Goal: Task Accomplishment & Management: Use online tool/utility

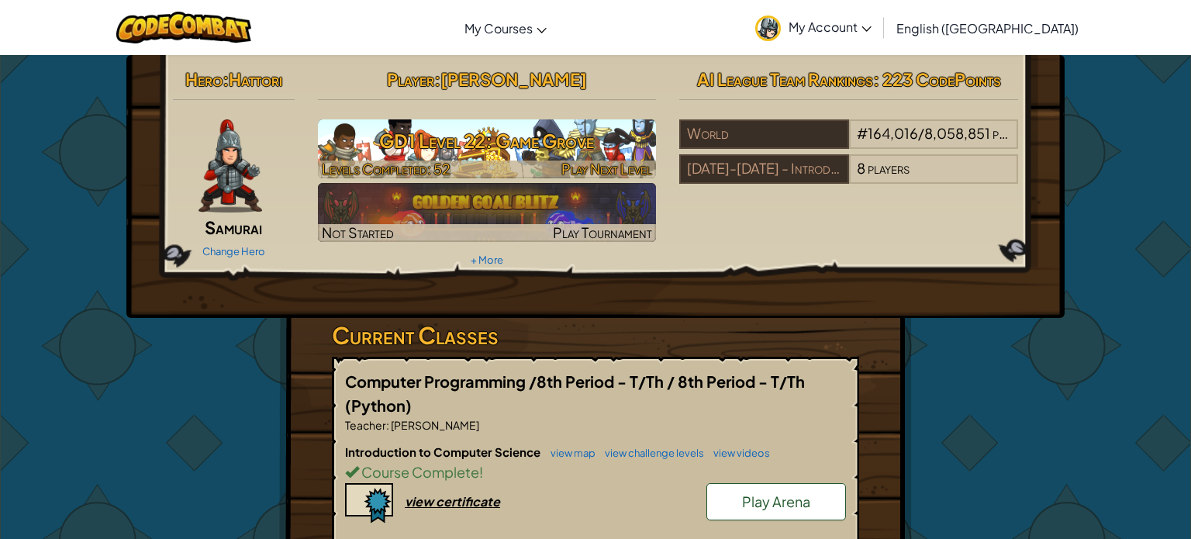
click at [442, 150] on h3 "GD1 Level 22: Game Grove" at bounding box center [487, 140] width 339 height 35
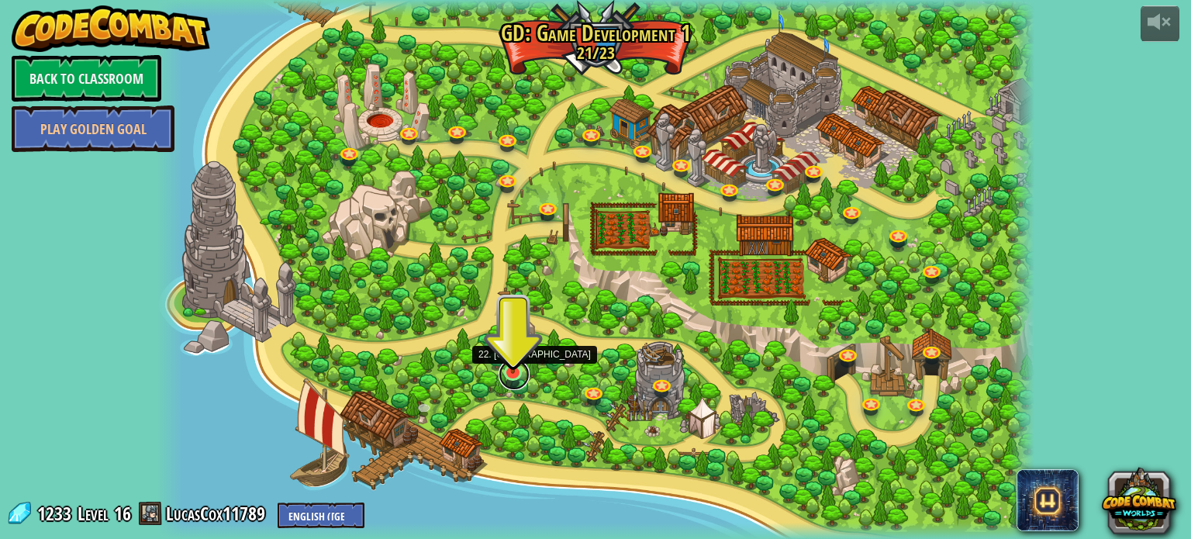
click at [516, 375] on link at bounding box center [513, 374] width 31 height 31
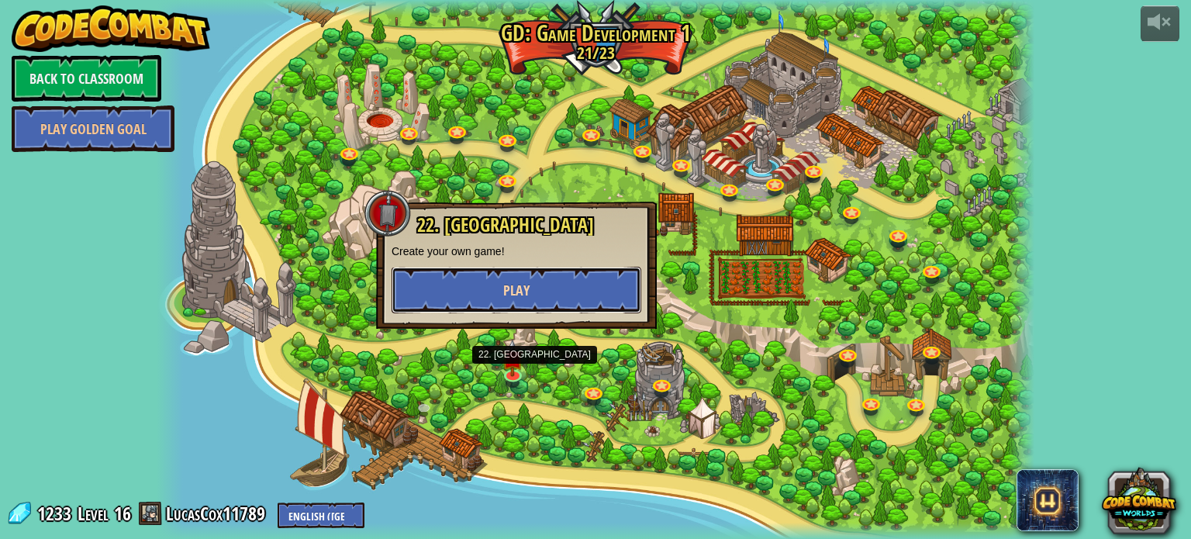
click at [555, 274] on button "Play" at bounding box center [516, 290] width 250 height 47
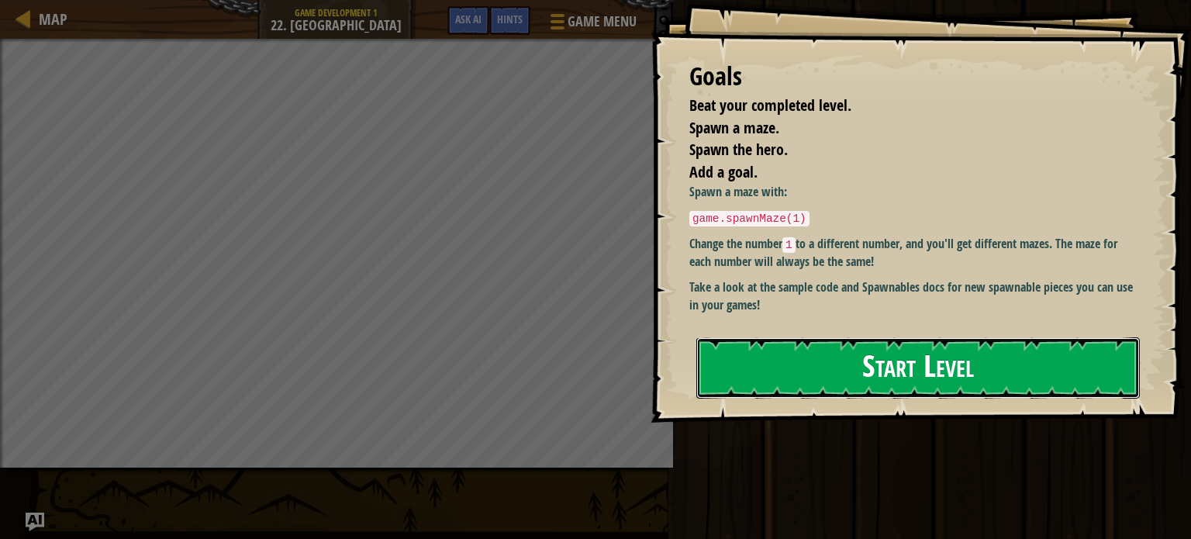
click at [835, 370] on button "Start Level" at bounding box center [917, 367] width 443 height 61
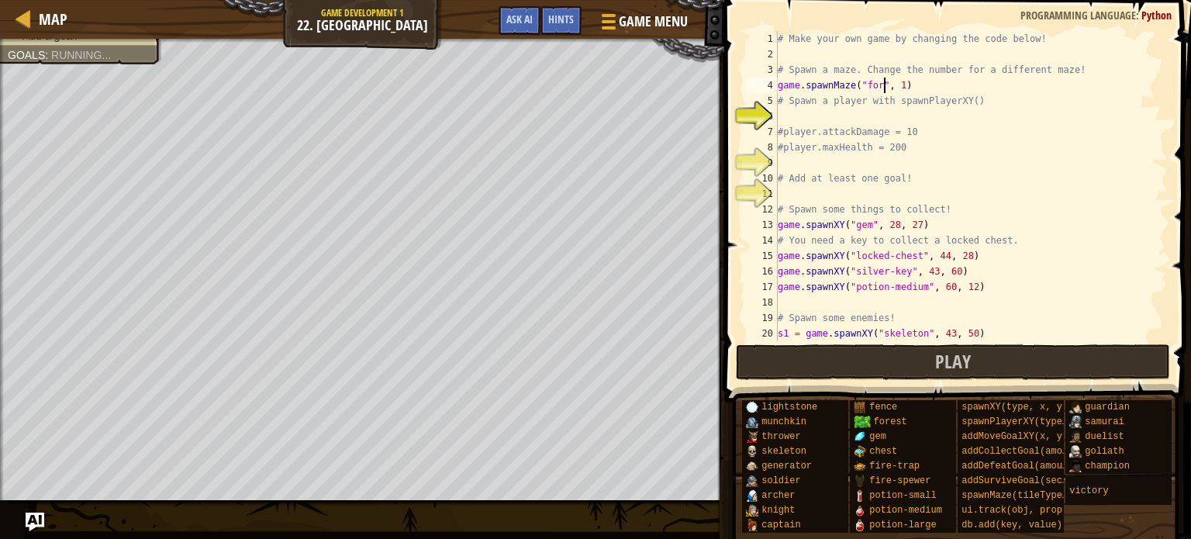
scroll to position [7, 9]
type textarea "game.spawnMaze("forest", 1)"
click at [850, 109] on div "# Make your own game by changing the code below! # Spawn a maze. Change the num…" at bounding box center [970, 201] width 393 height 341
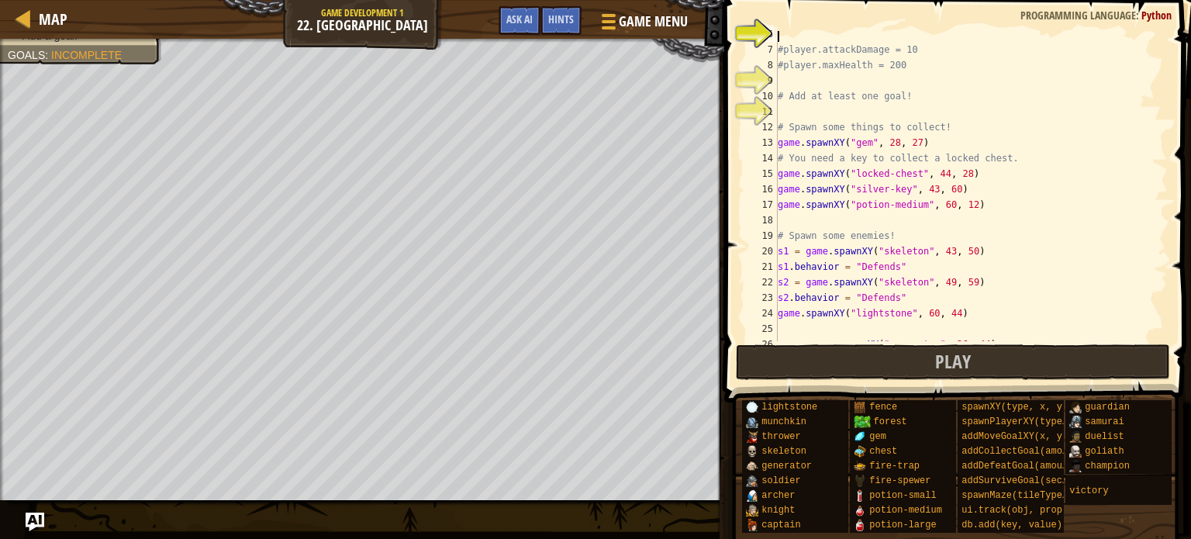
scroll to position [0, 0]
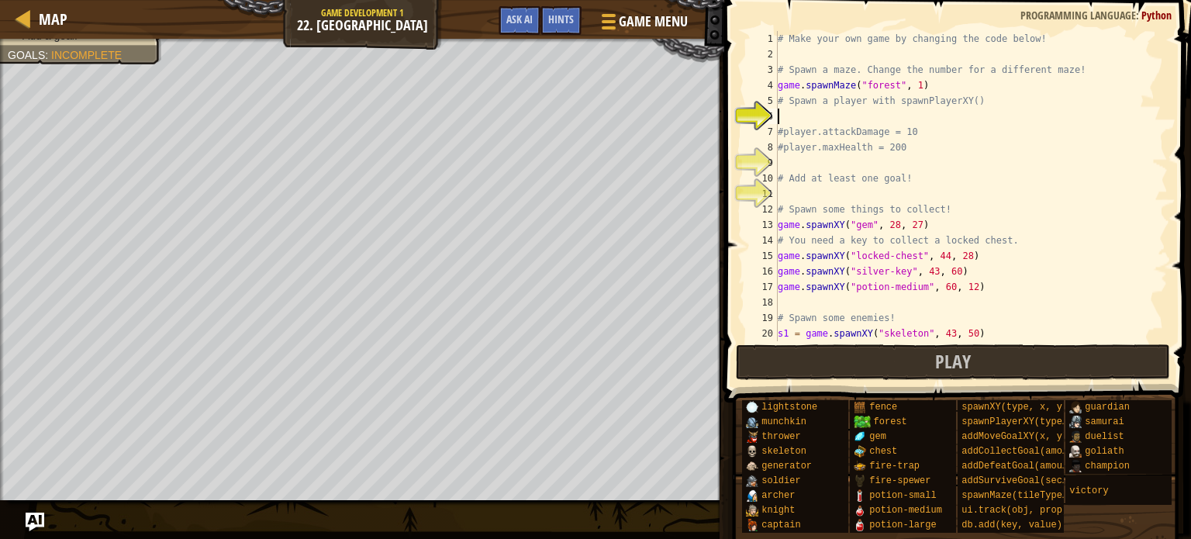
click at [934, 78] on div "# Make your own game by changing the code below! # Spawn a maze. Change the num…" at bounding box center [970, 201] width 393 height 341
type textarea "game.spawnMaze("forest", 1)"
click at [802, 115] on div "# Make your own game by changing the code below! # Spawn a maze. Change the num…" at bounding box center [970, 201] width 393 height 341
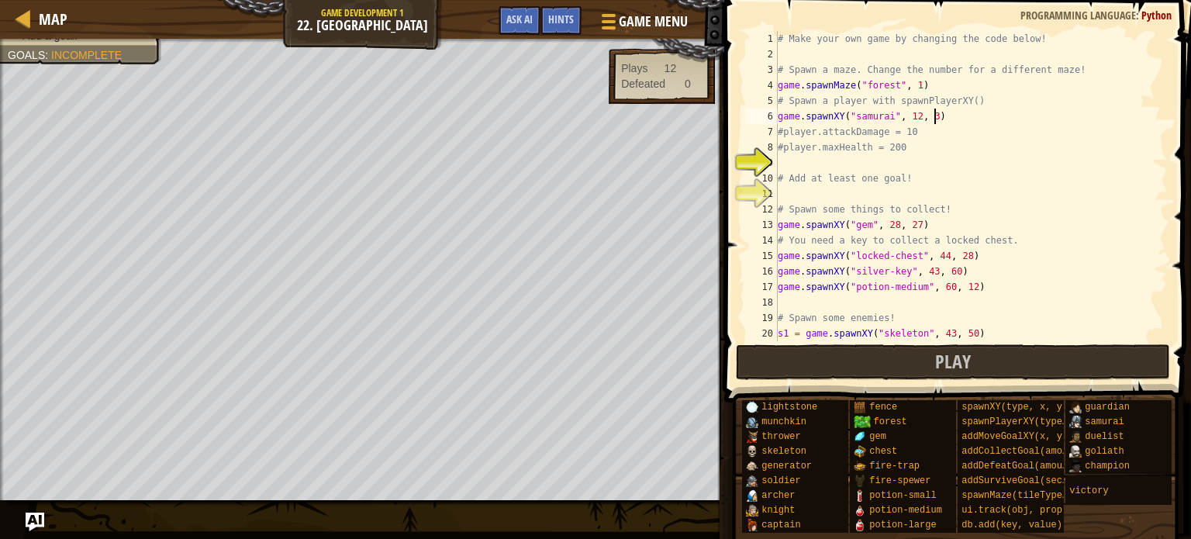
type textarea "game.spawnXY("samurai", 12, 13)"
click at [794, 165] on div "# Make your own game by changing the code below! # Spawn a maze. Change the num…" at bounding box center [970, 201] width 393 height 341
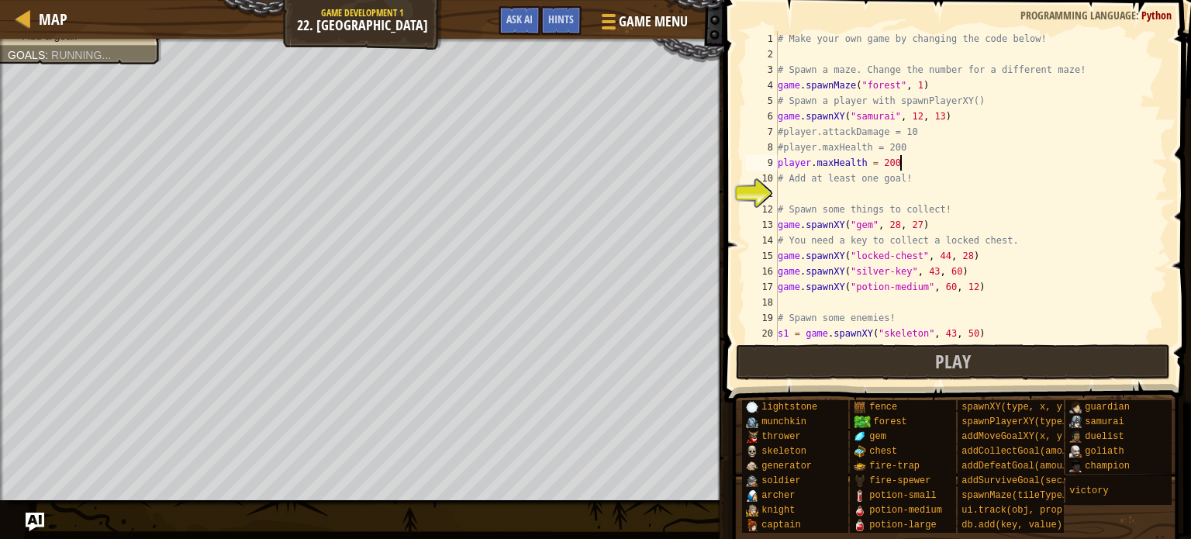
scroll to position [7, 9]
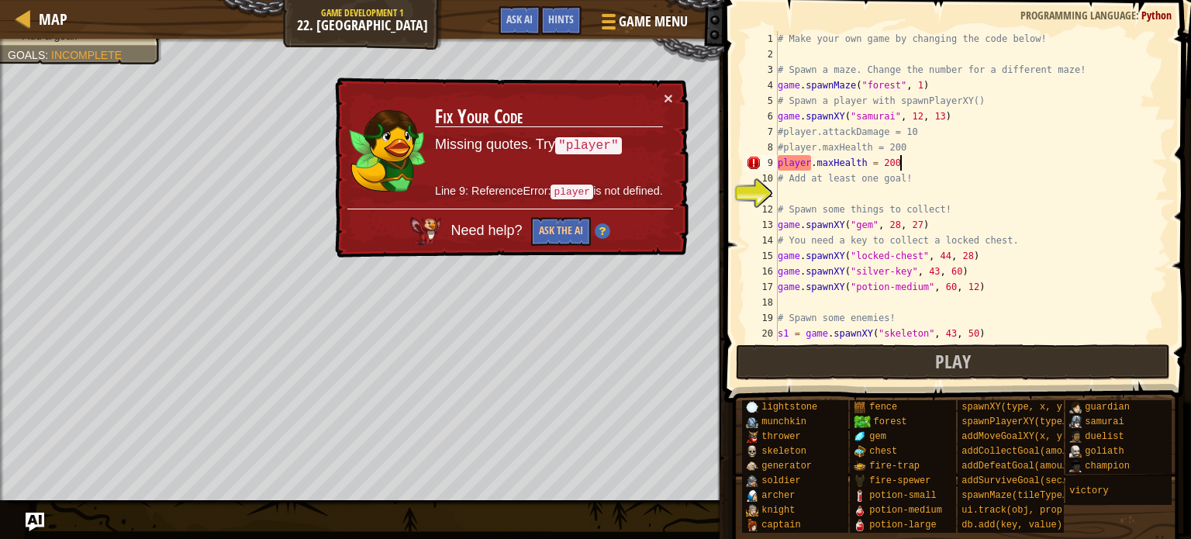
click at [809, 161] on div "# Make your own game by changing the code below! # Spawn a maze. Change the num…" at bounding box center [970, 201] width 393 height 341
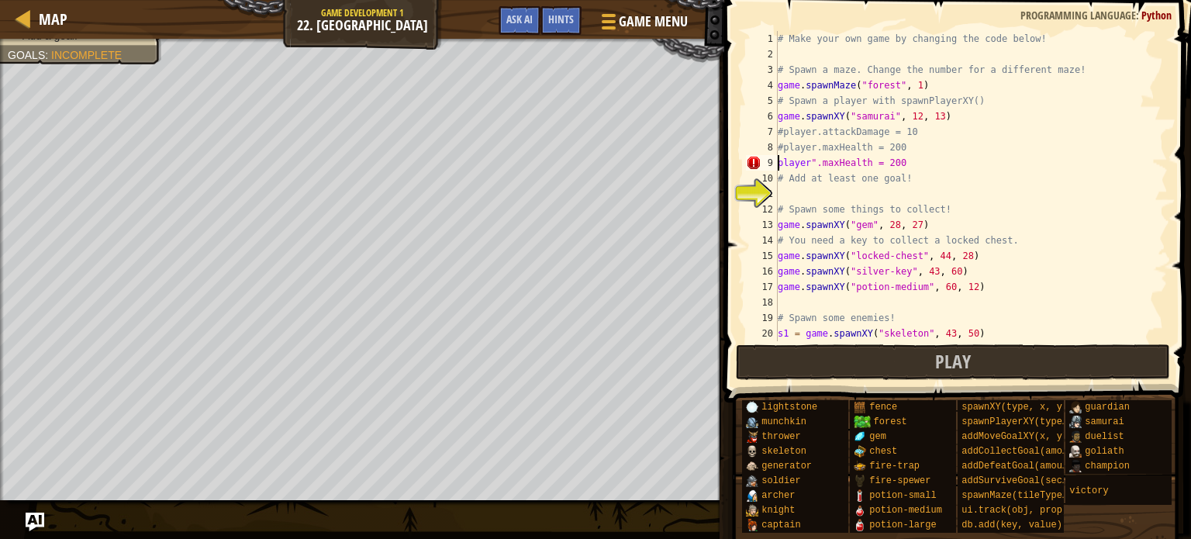
type textarea ""player".maxHealth = 200"
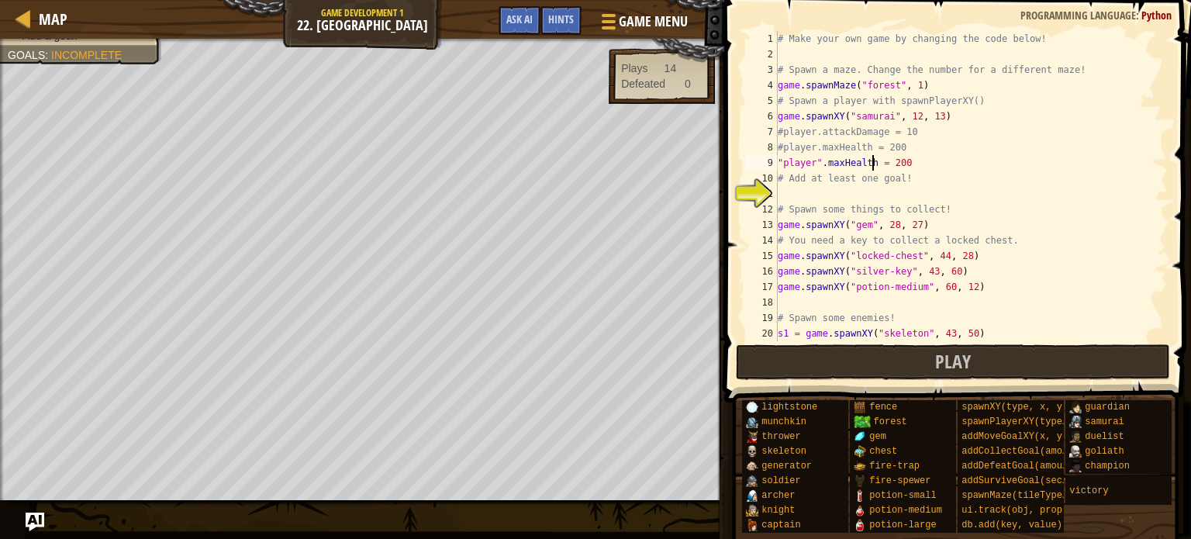
click at [811, 197] on div "# Make your own game by changing the code below! # Spawn a maze. Change the num…" at bounding box center [970, 201] width 393 height 341
type textarea "a"
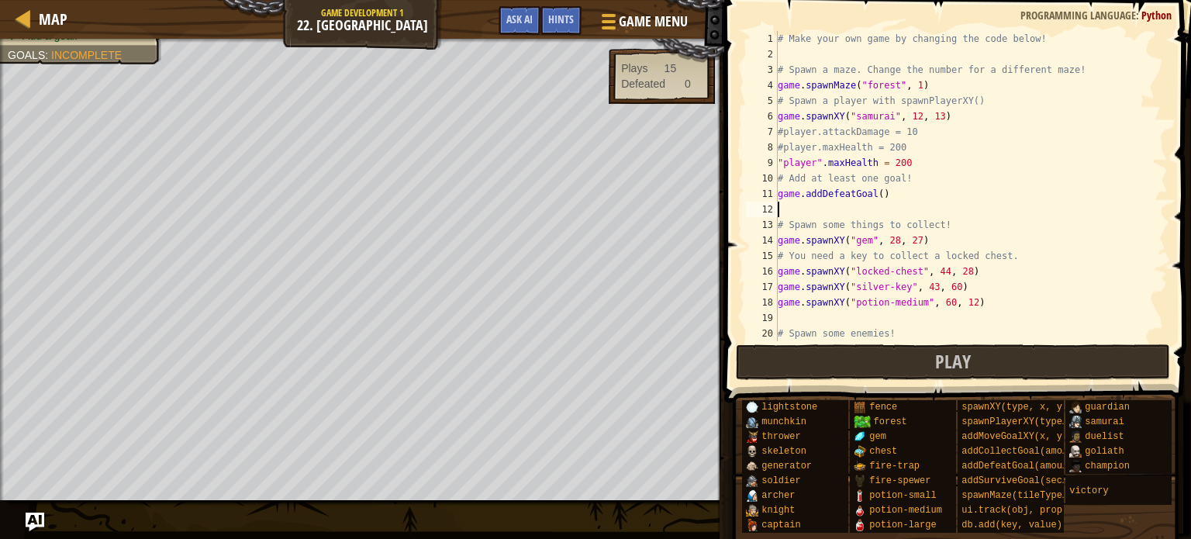
click at [880, 191] on div "# Make your own game by changing the code below! # Spawn a maze. Change the num…" at bounding box center [970, 201] width 393 height 341
click at [887, 194] on div "# Make your own game by changing the code below! # Spawn a maze. Change the num…" at bounding box center [970, 201] width 393 height 341
type textarea "game.addDefeatGoal(2)"
click at [792, 195] on div "# Make your own game by changing the code below! # Spawn a maze. Change the num…" at bounding box center [970, 201] width 393 height 341
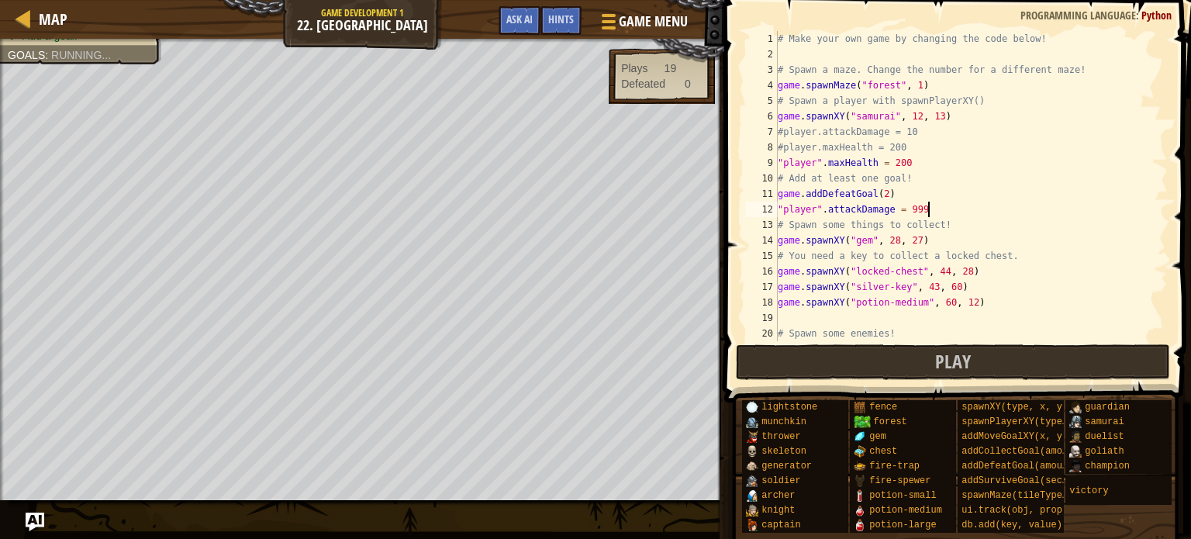
scroll to position [7, 12]
click at [830, 341] on span at bounding box center [958, 179] width 479 height 448
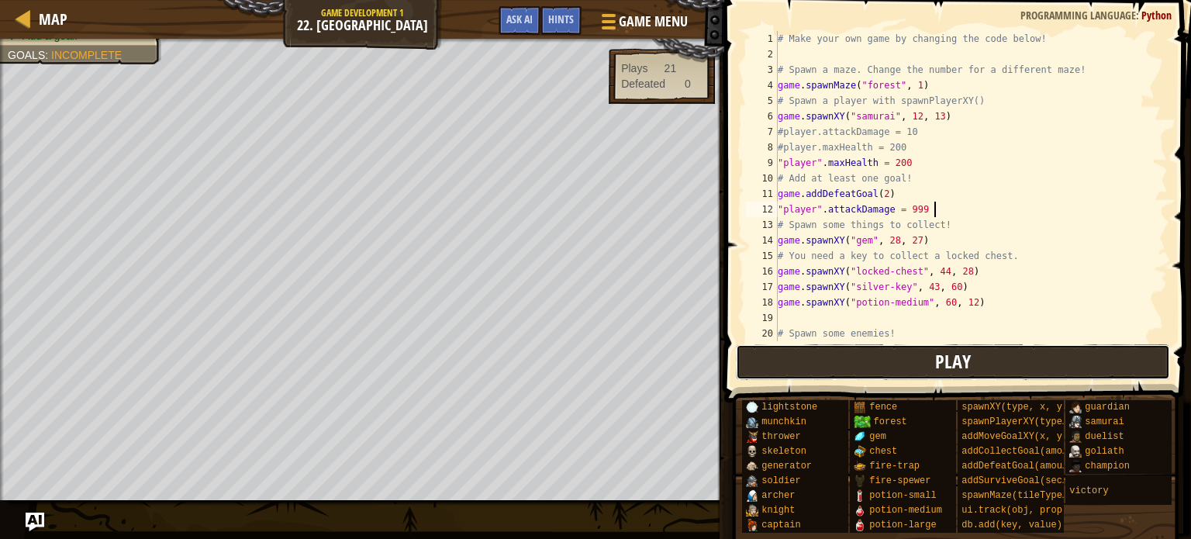
click at [826, 351] on button "Play" at bounding box center [953, 362] width 435 height 36
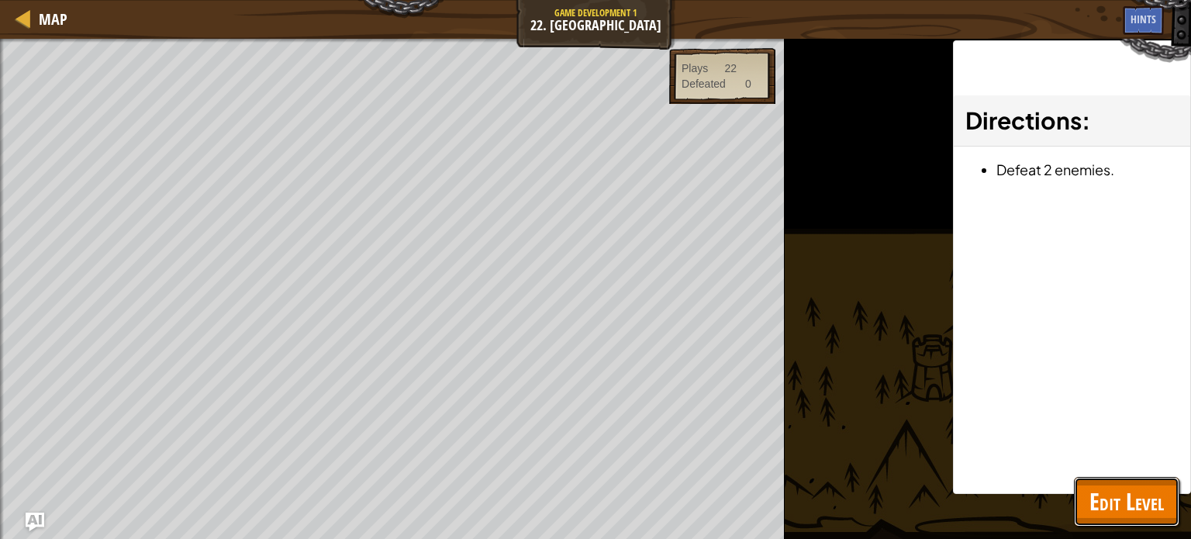
click at [1088, 495] on button "Edit Level" at bounding box center [1126, 502] width 105 height 50
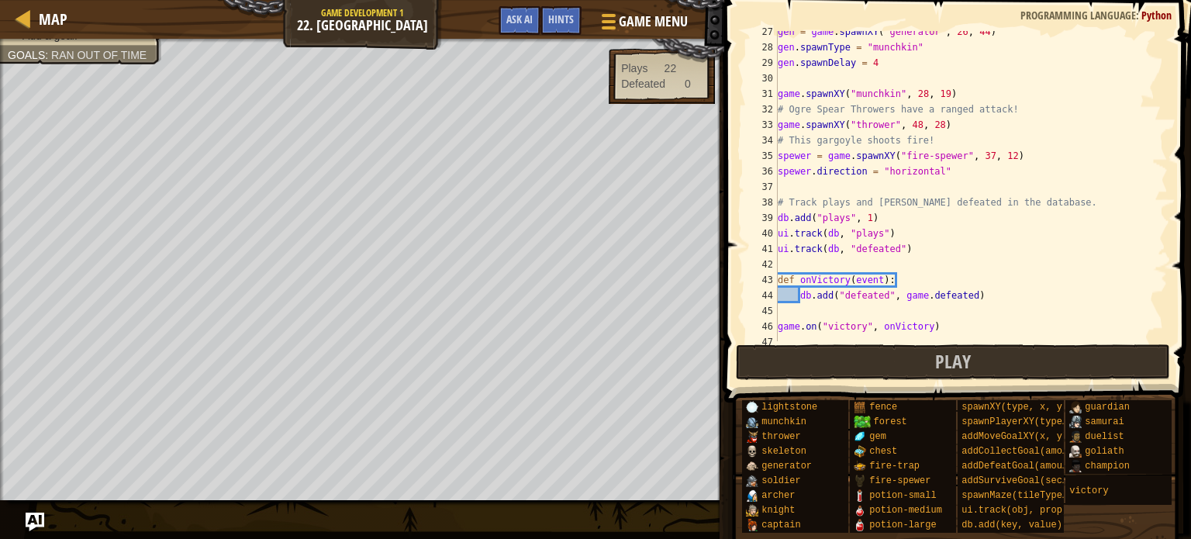
scroll to position [412, 0]
click at [967, 148] on div "gen = game . spawnXY ( "generator" , 26 , 44 ) gen . spawnType = "munchkin" gen…" at bounding box center [970, 191] width 393 height 341
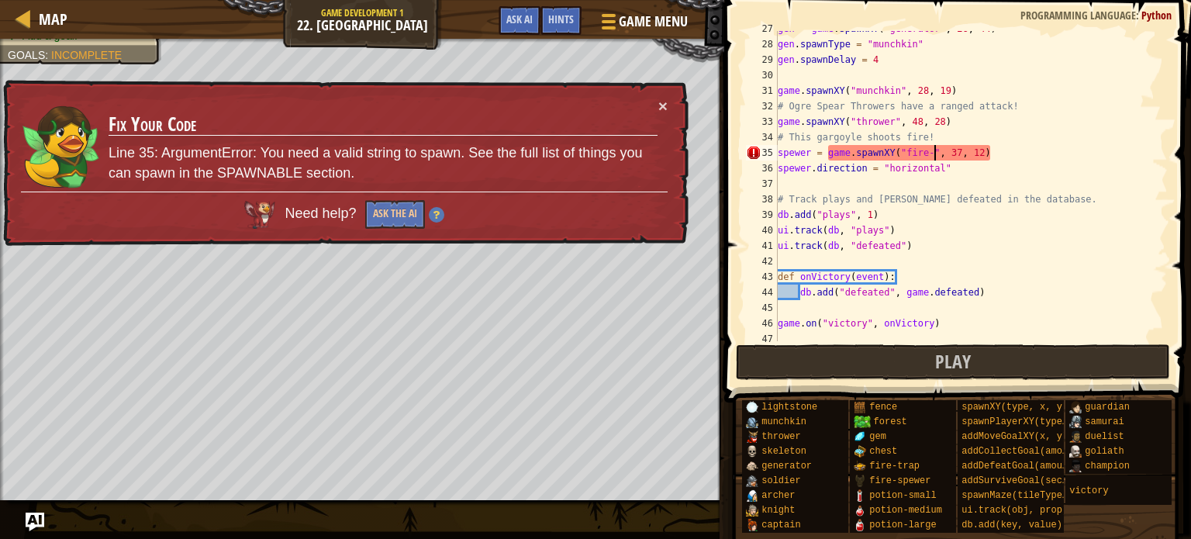
scroll to position [7, 14]
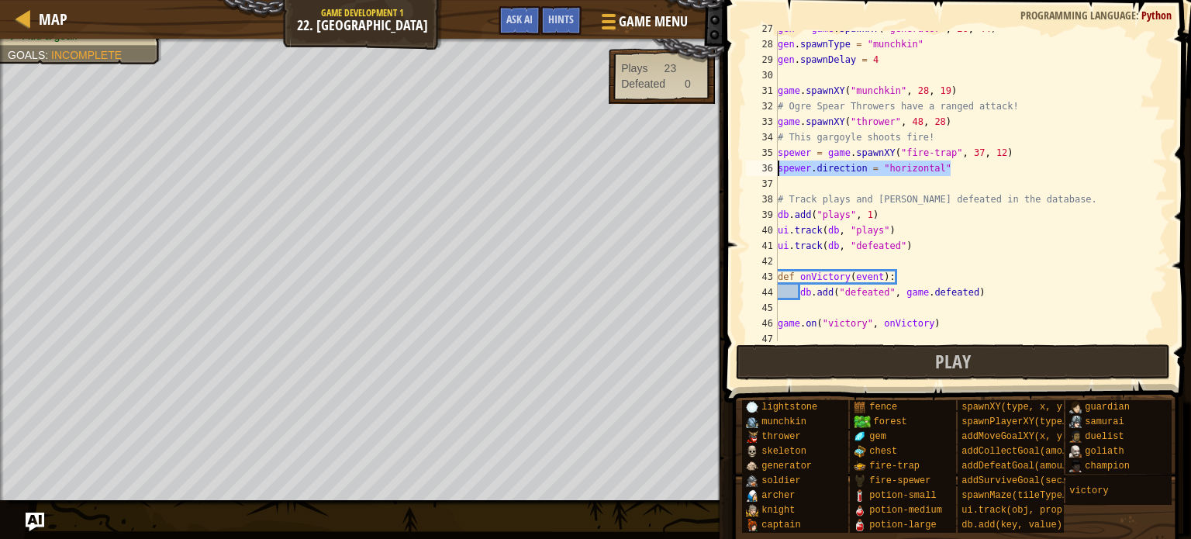
drag, startPoint x: 963, startPoint y: 164, endPoint x: 767, endPoint y: 171, distance: 196.2
click at [767, 171] on div "spewer = game.spawnXY("fire-trap", 37, 12) 27 28 29 30 31 32 33 34 35 36 37 38 …" at bounding box center [955, 186] width 425 height 310
type textarea "spewer.direction = "horizontal""
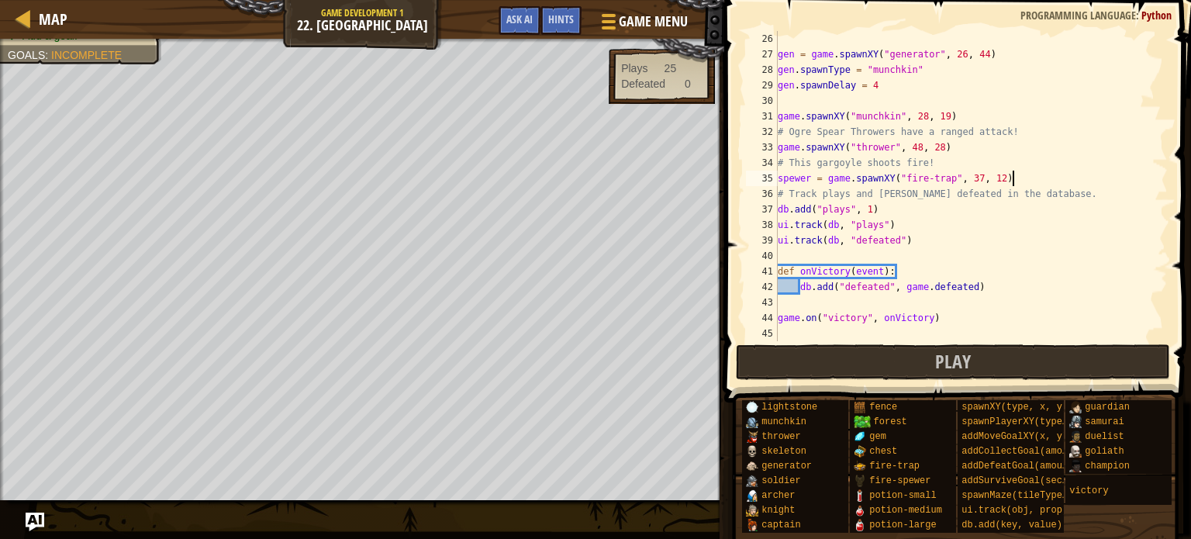
scroll to position [388, 0]
click at [806, 348] on button "Play" at bounding box center [953, 362] width 435 height 36
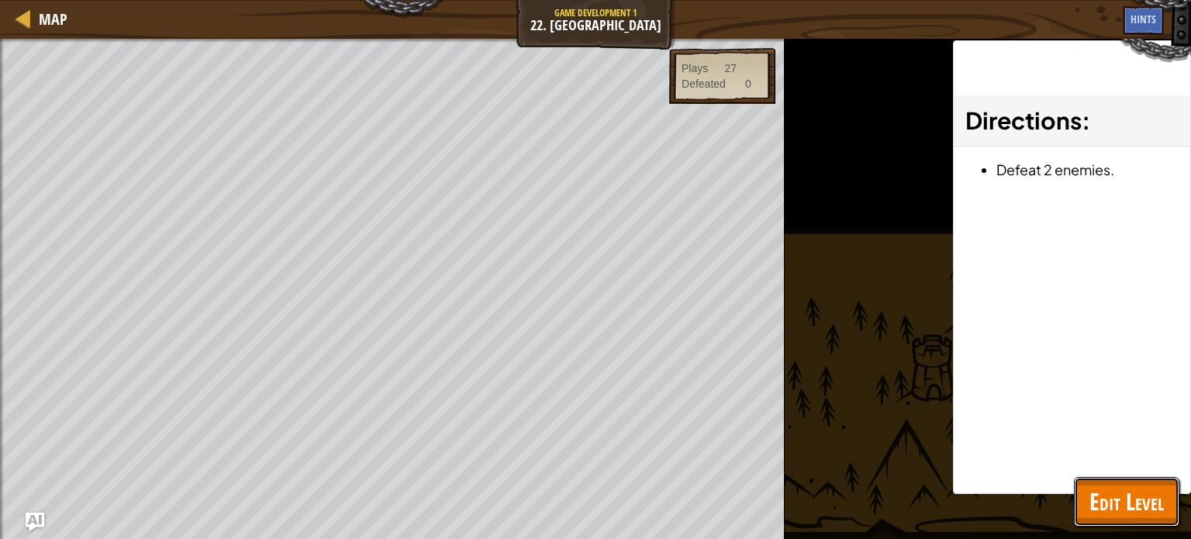
click at [1100, 482] on button "Edit Level" at bounding box center [1126, 502] width 105 height 50
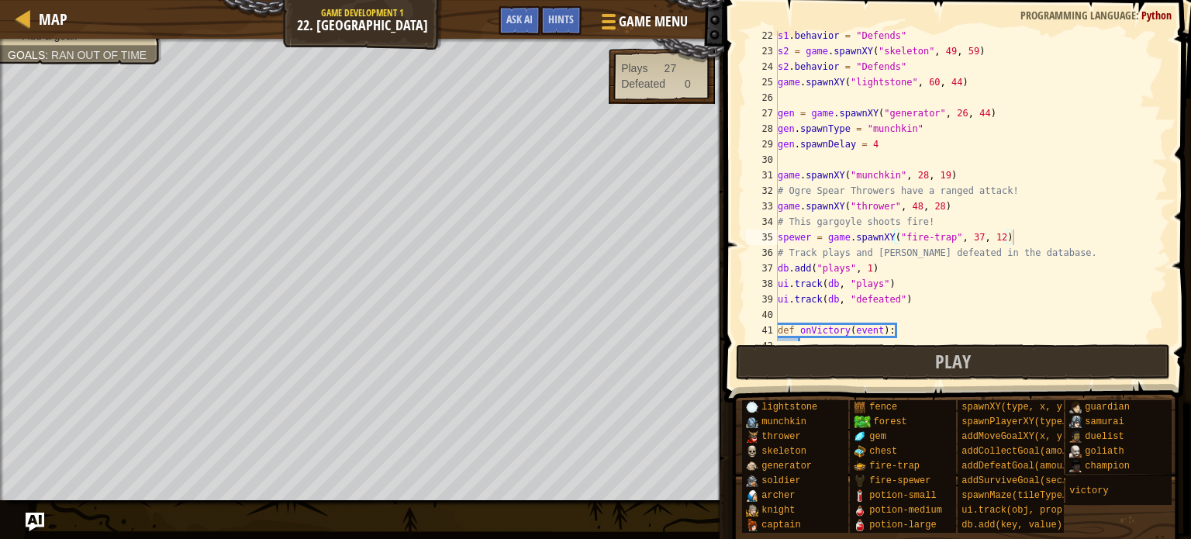
scroll to position [329, 0]
drag, startPoint x: 827, startPoint y: 236, endPoint x: 775, endPoint y: 236, distance: 51.9
click at [775, 236] on div "spewer = game.spawnXY("fire-trap", 37, 12) 22 23 24 25 26 27 28 29 30 31 32 33 …" at bounding box center [955, 186] width 425 height 310
type textarea "game.spawnXY("fire-trap", 37, 12)"
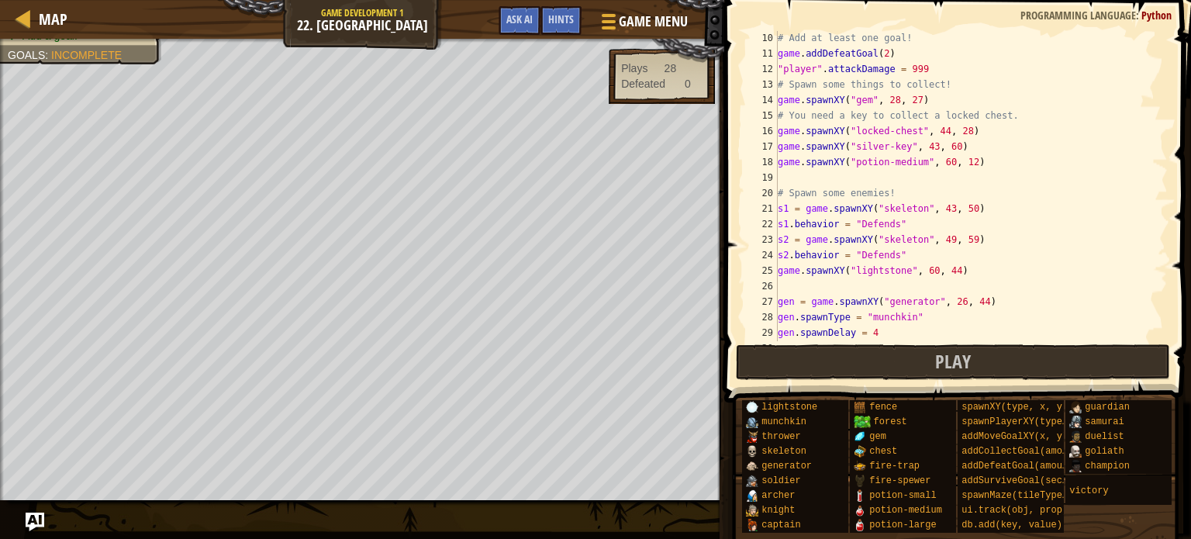
scroll to position [136, 0]
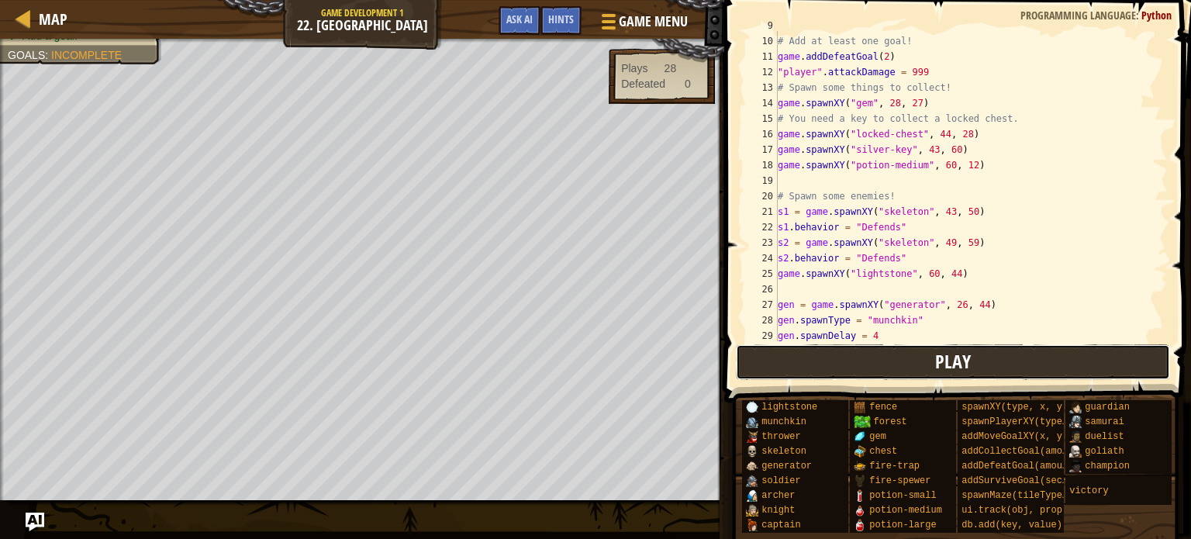
click at [889, 351] on button "Play" at bounding box center [953, 362] width 435 height 36
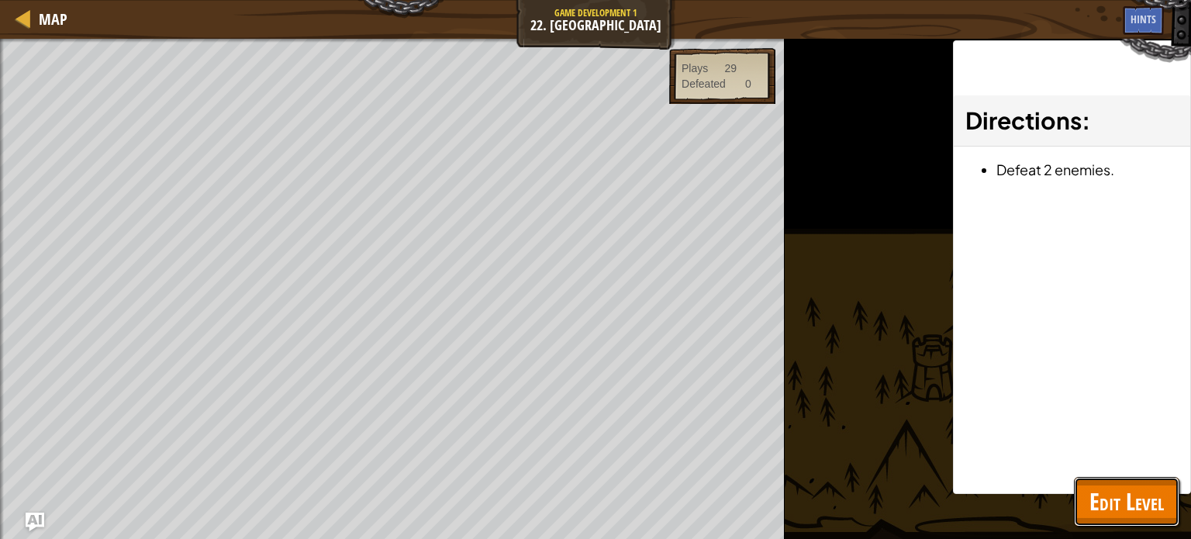
click at [1163, 502] on button "Edit Level" at bounding box center [1126, 502] width 105 height 50
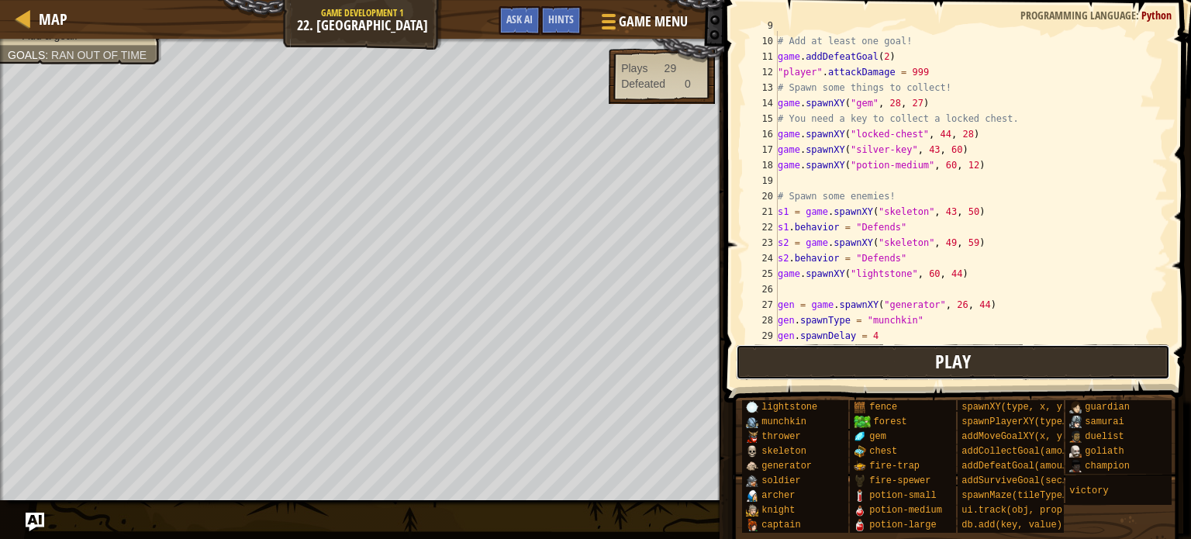
click at [827, 367] on button "Play" at bounding box center [953, 362] width 435 height 36
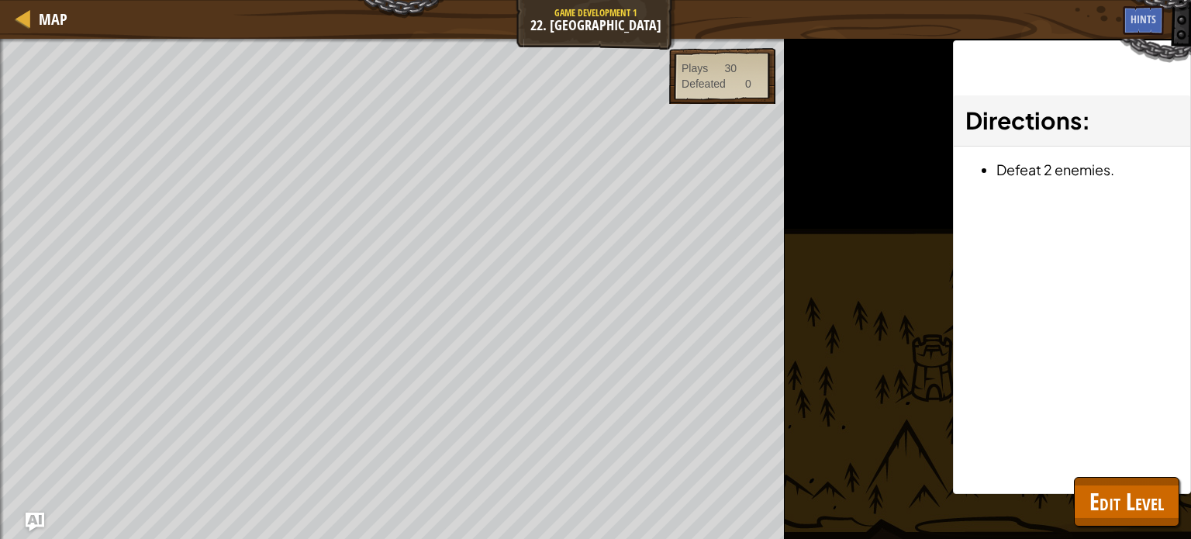
click at [1187, 514] on div "Beat your completed level. Spawn a maze. Spawn the hero. Add a goal. Goals : Ra…" at bounding box center [595, 289] width 1191 height 500
click at [1165, 507] on button "Edit Level" at bounding box center [1126, 502] width 105 height 50
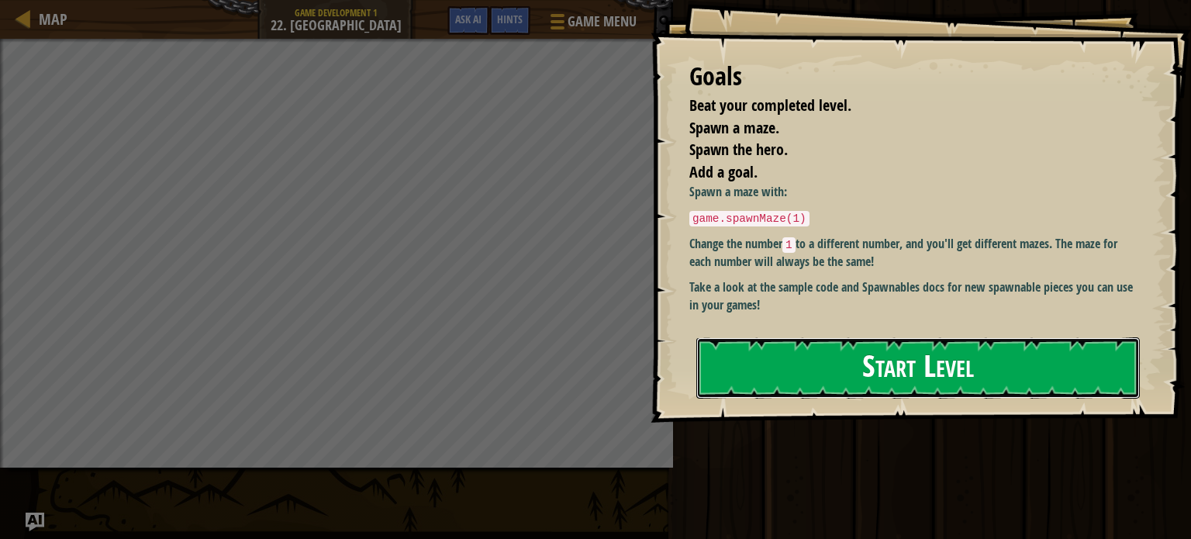
click at [866, 353] on button "Start Level" at bounding box center [917, 367] width 443 height 61
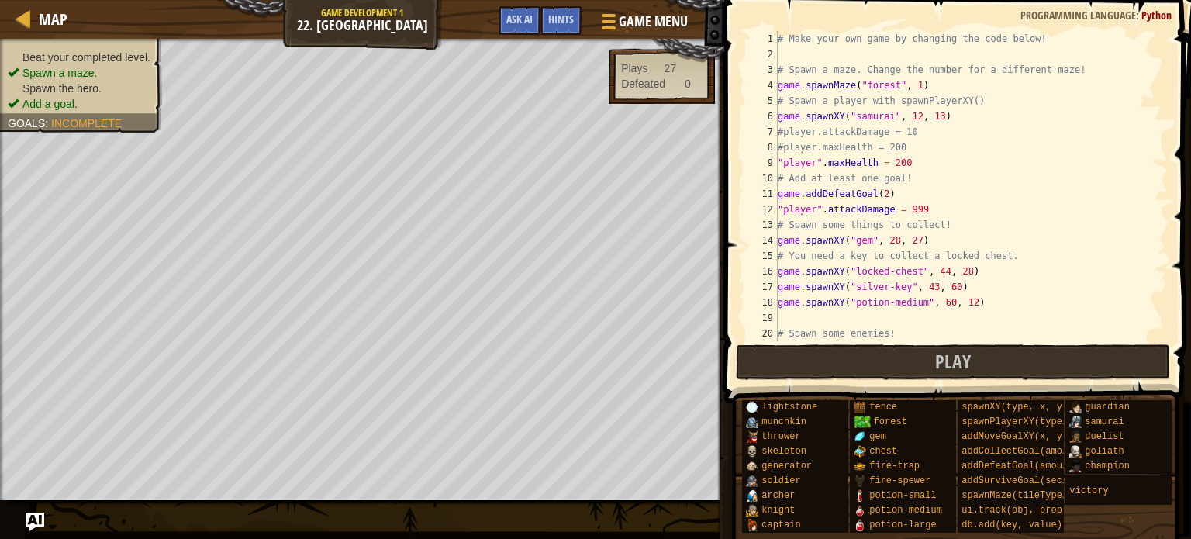
click at [942, 209] on div "# Make your own game by changing the code below! # Spawn a maze. Change the num…" at bounding box center [970, 201] width 393 height 341
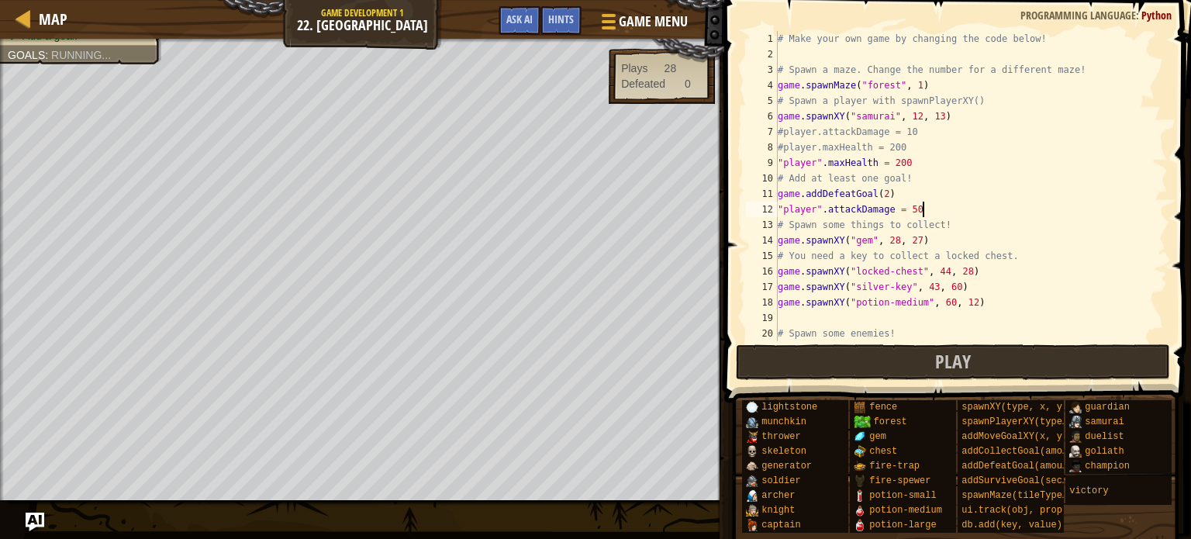
scroll to position [7, 12]
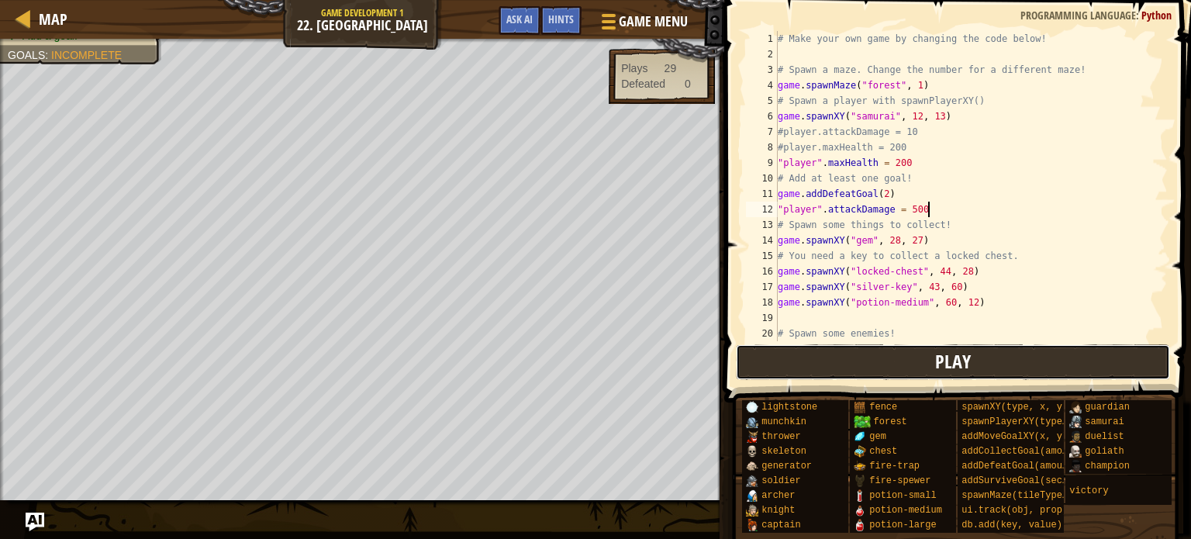
click at [926, 356] on button "Play" at bounding box center [953, 362] width 435 height 36
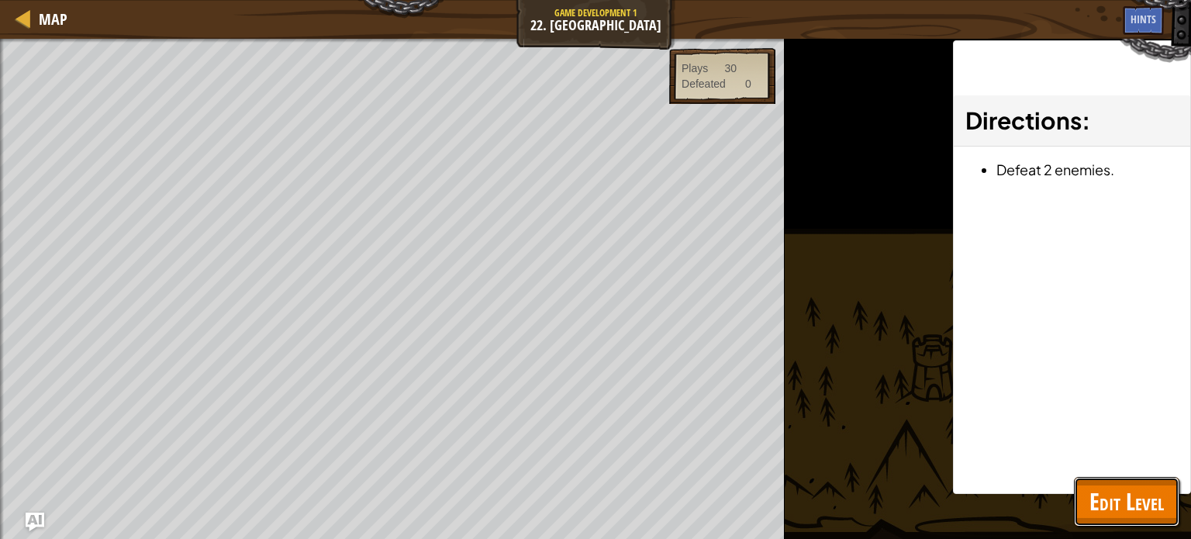
click at [1115, 491] on span "Edit Level" at bounding box center [1126, 501] width 74 height 32
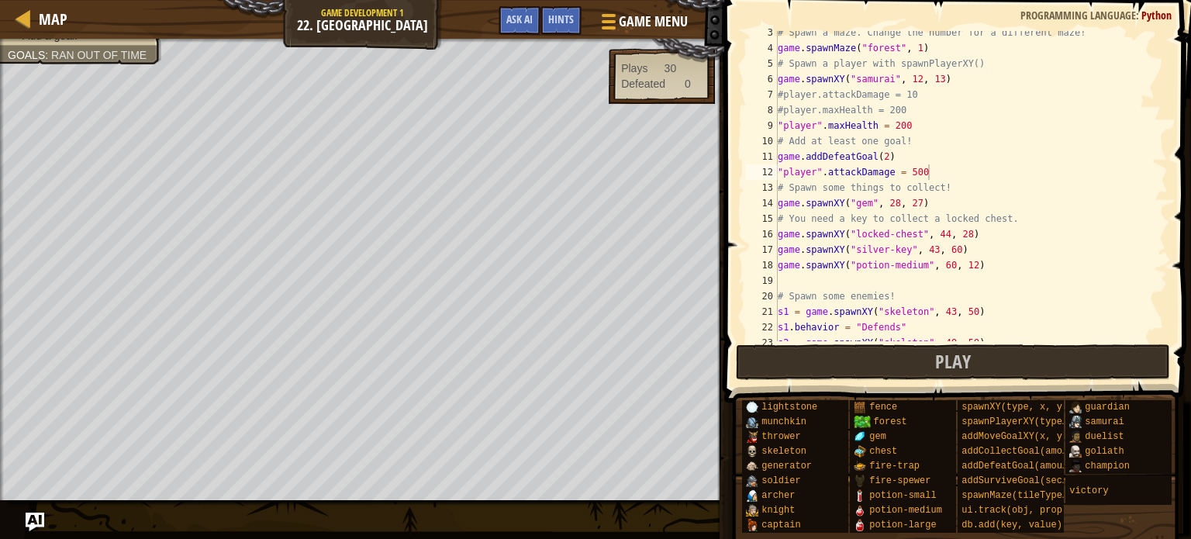
scroll to position [36, 0]
click at [897, 153] on div "# Spawn a maze. Change the number for a different maze! game . spawnMaze ( "for…" at bounding box center [970, 196] width 393 height 341
type textarea "game.addDefeatGoal(2)"
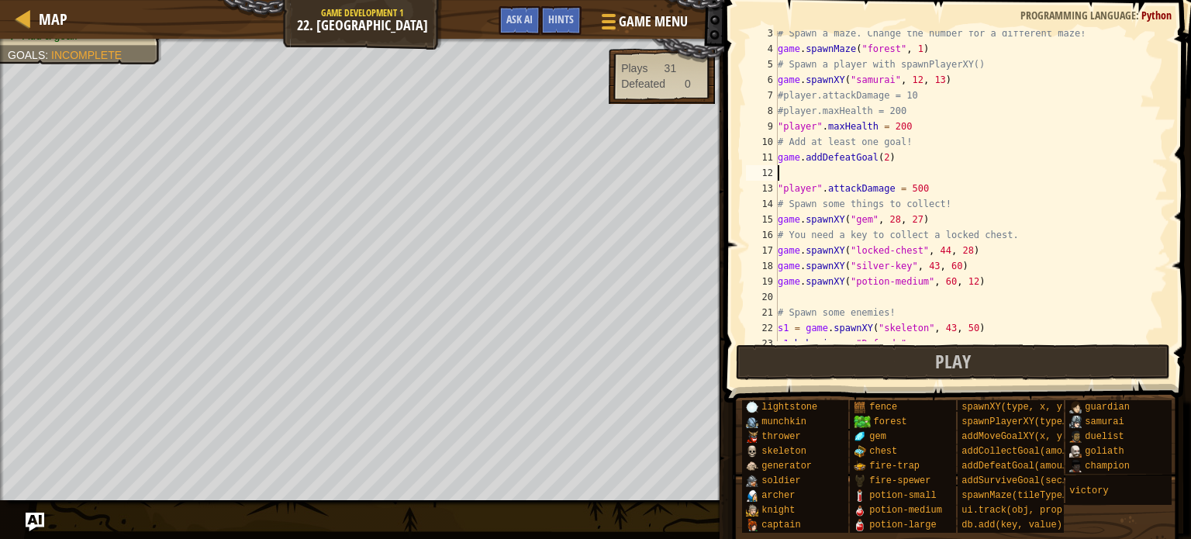
type textarea "ga"
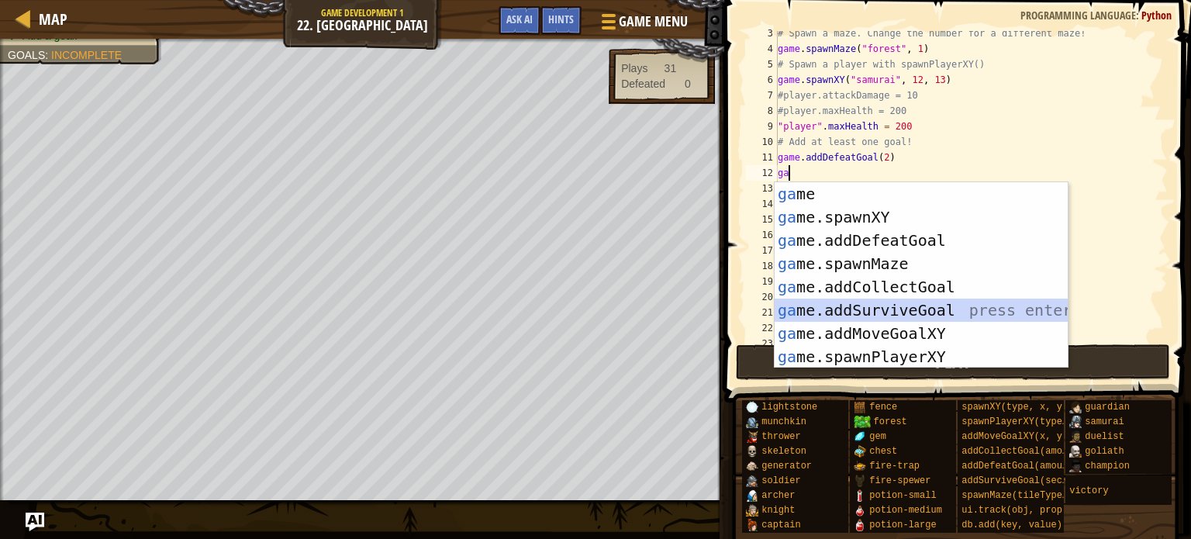
type textarea "\"
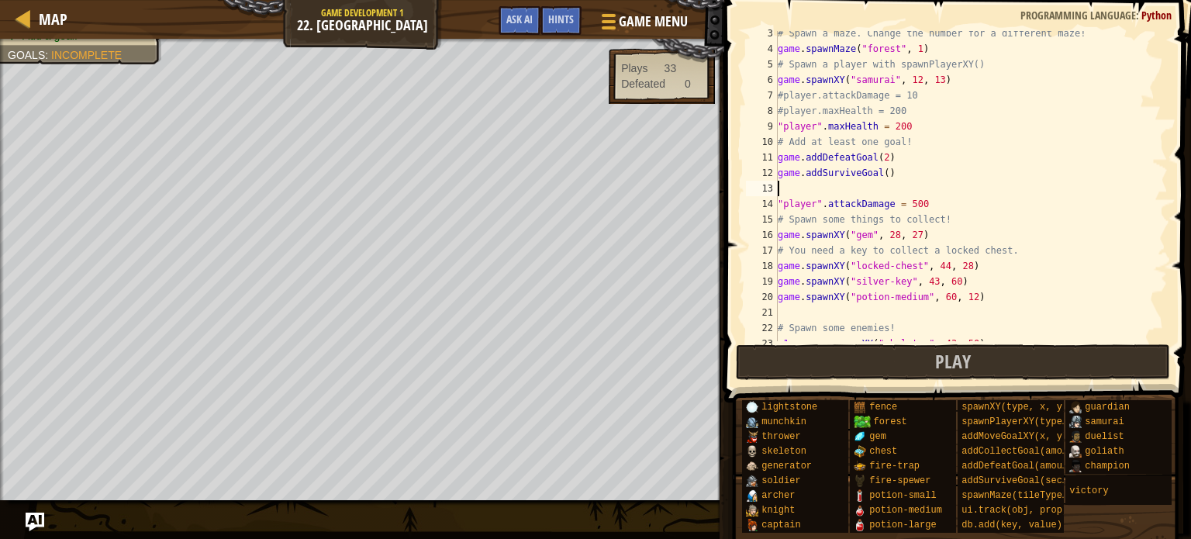
click at [887, 169] on div "# Spawn a maze. Change the number for a different maze! game . spawnMaze ( "for…" at bounding box center [970, 196] width 393 height 341
type textarea "game.addSurviveGoal(20)"
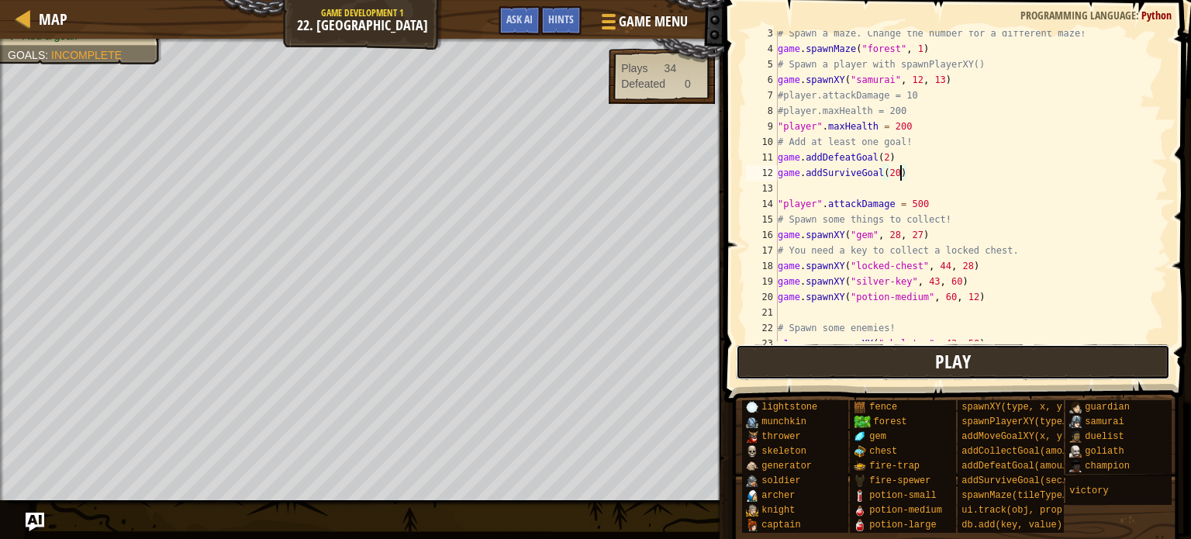
click at [894, 359] on button "Play" at bounding box center [953, 362] width 435 height 36
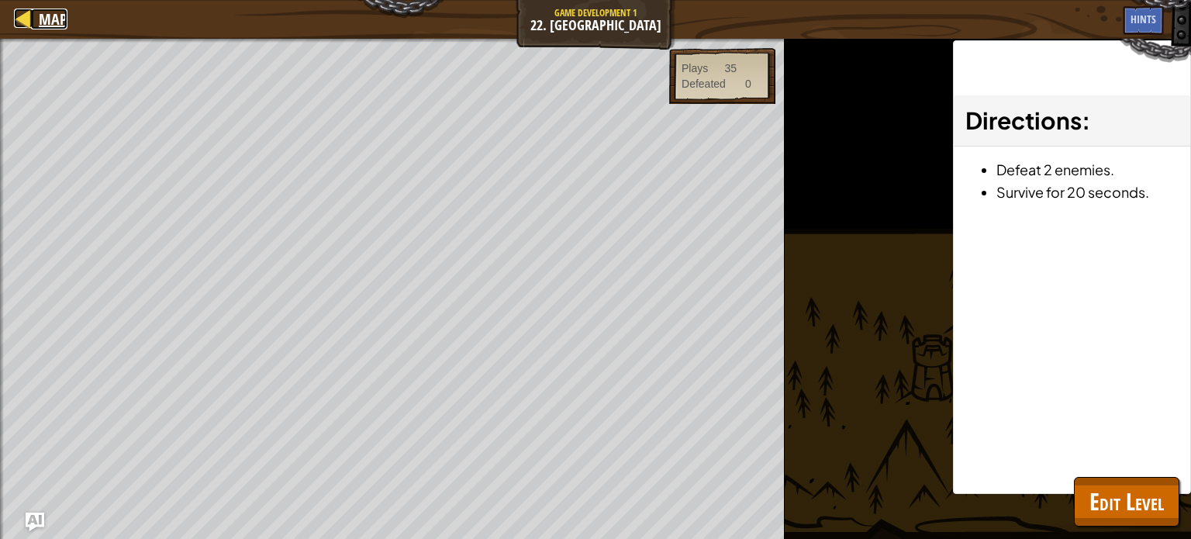
click at [37, 12] on link "Map" at bounding box center [49, 19] width 36 height 21
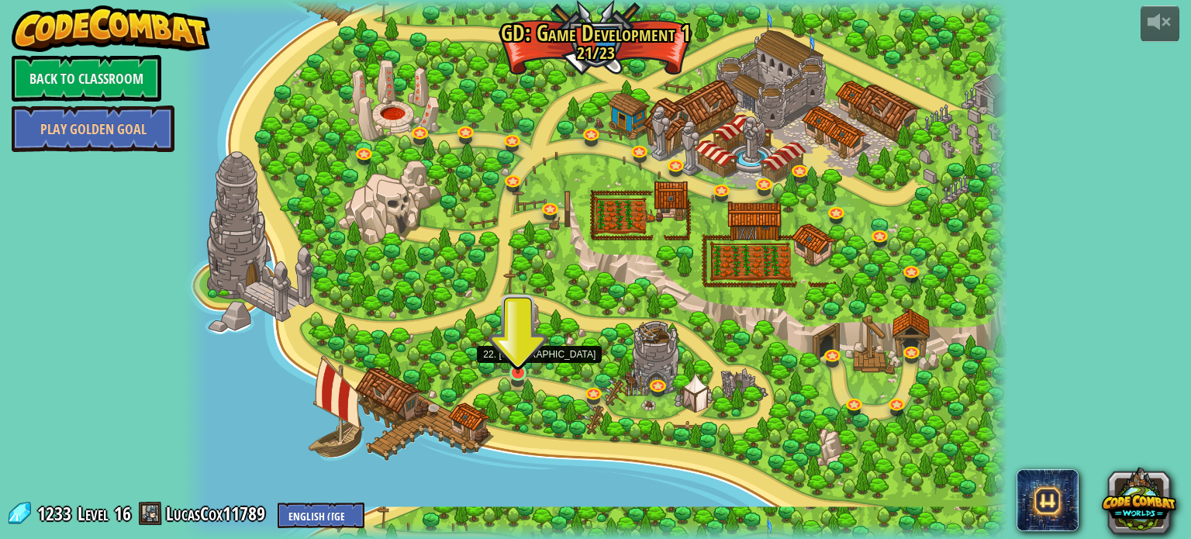
click at [514, 370] on img at bounding box center [518, 351] width 20 height 47
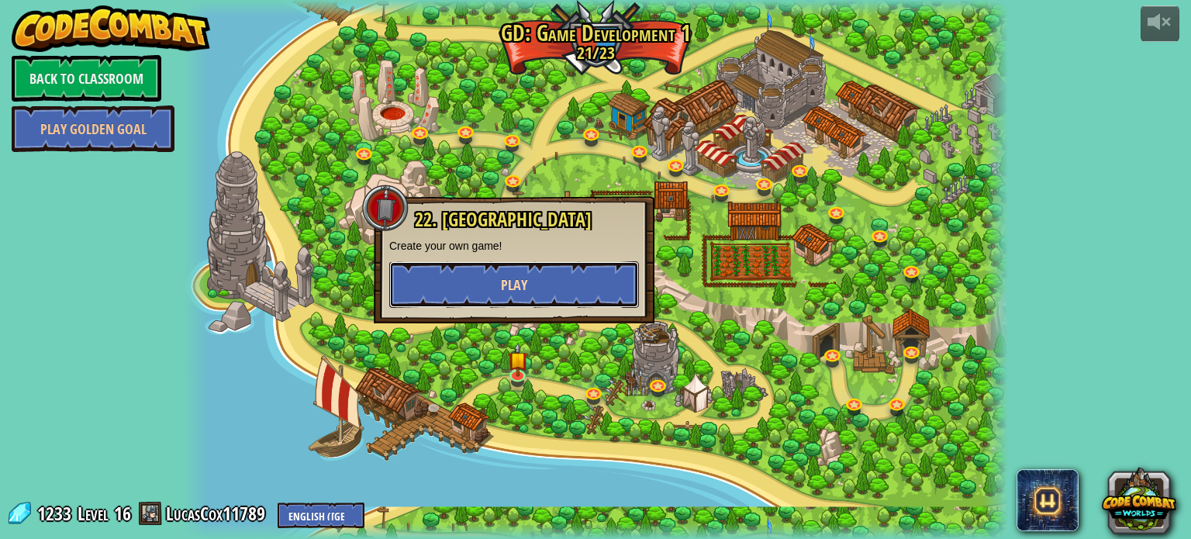
click at [525, 295] on button "Play" at bounding box center [514, 284] width 250 height 47
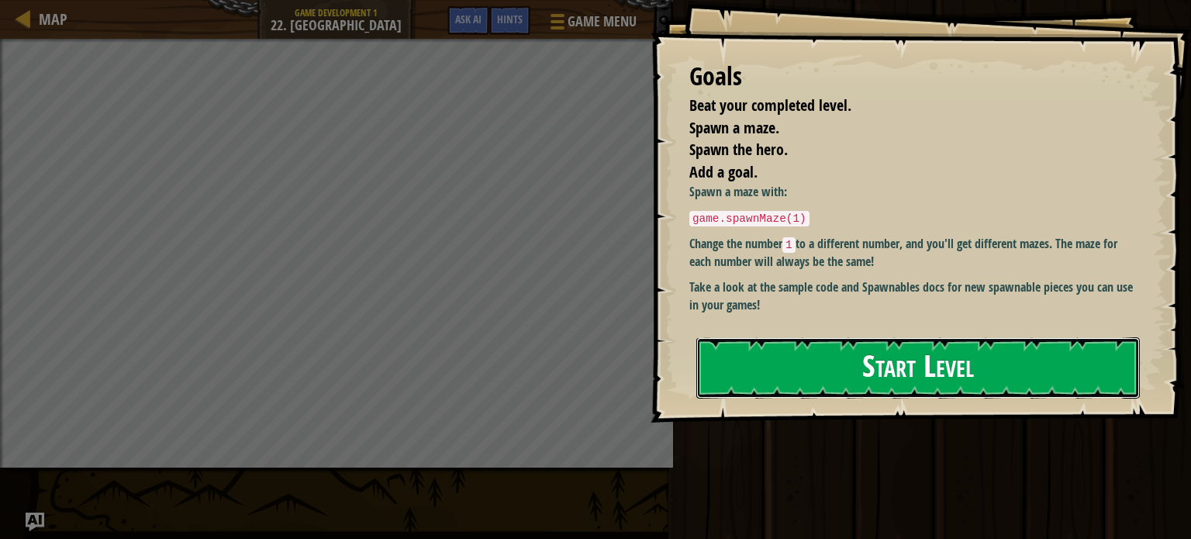
click at [731, 337] on button "Start Level" at bounding box center [917, 367] width 443 height 61
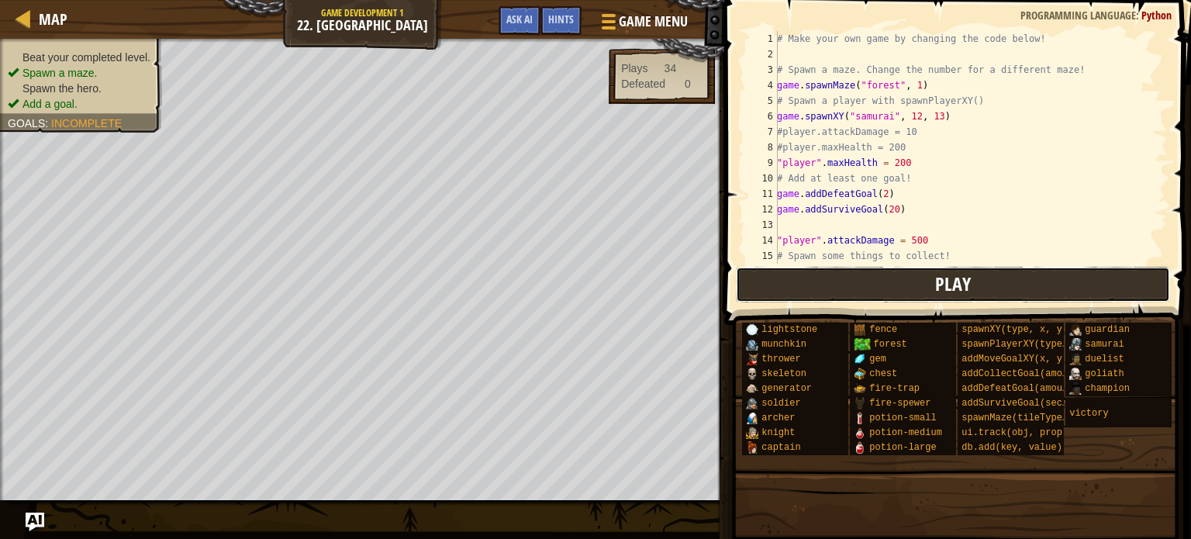
click at [922, 293] on button "Play" at bounding box center [953, 285] width 435 height 36
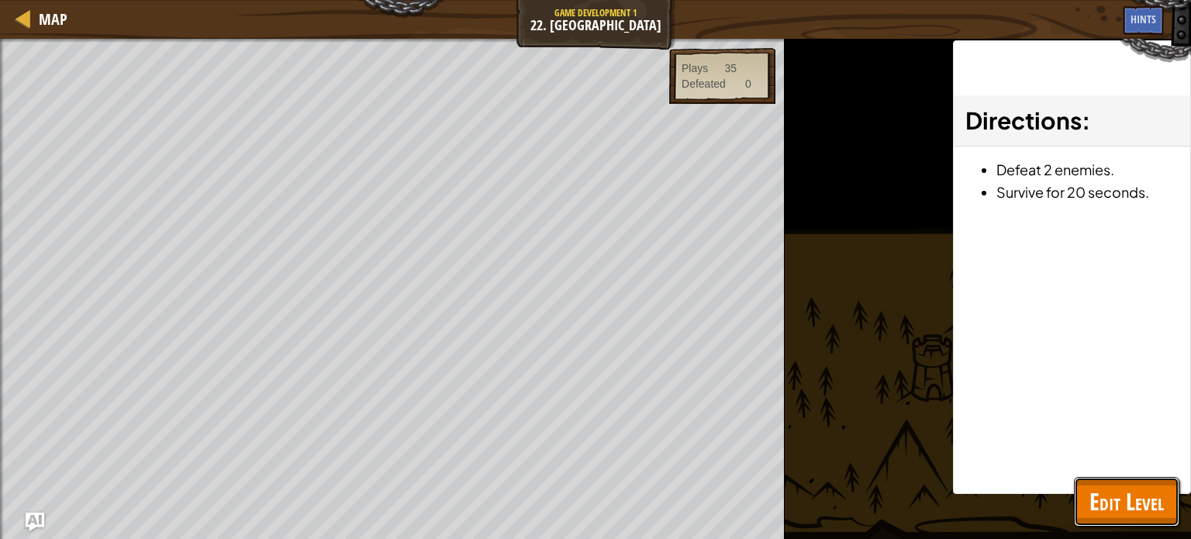
click at [1122, 484] on button "Edit Level" at bounding box center [1126, 502] width 105 height 50
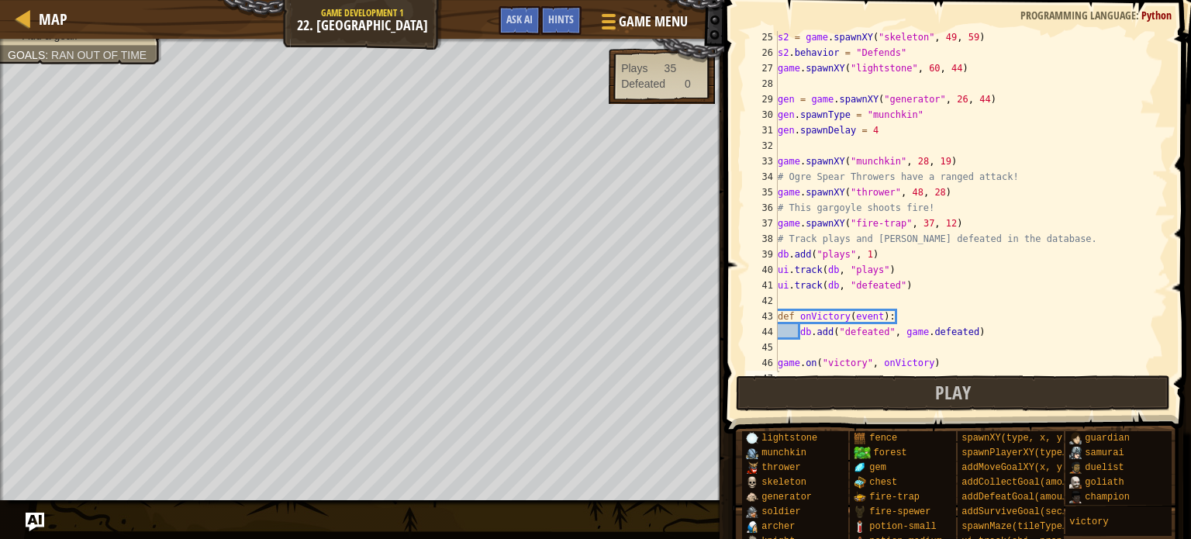
scroll to position [388, 0]
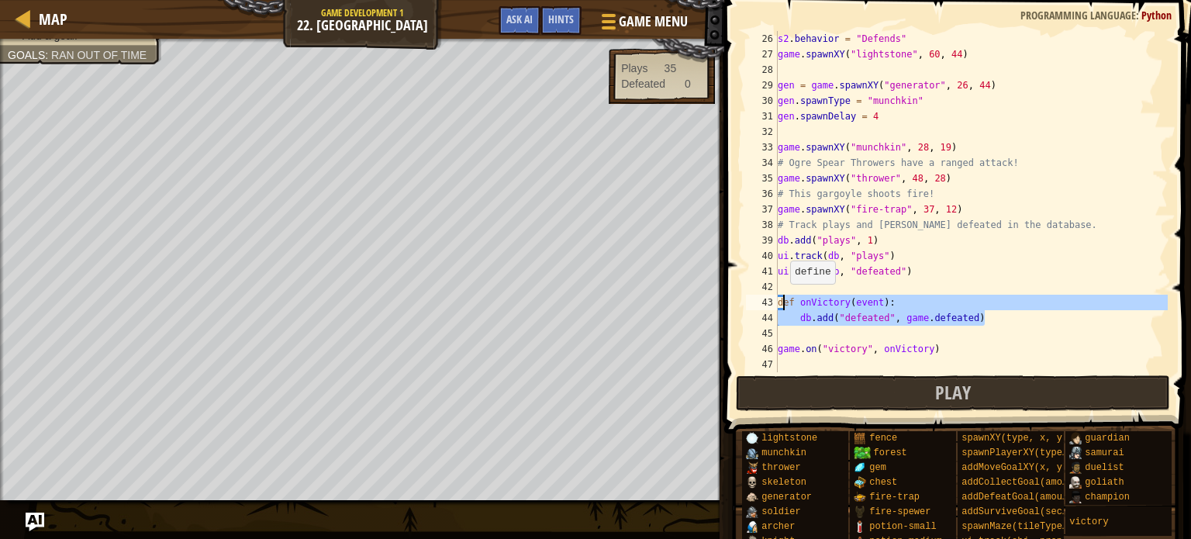
drag, startPoint x: 994, startPoint y: 320, endPoint x: 782, endPoint y: 301, distance: 213.3
click at [782, 301] on div "s2 . behavior = "Defends" game . spawnXY ( "lightstone" , 60 , 44 ) gen = game …" at bounding box center [970, 217] width 393 height 372
type textarea "d"
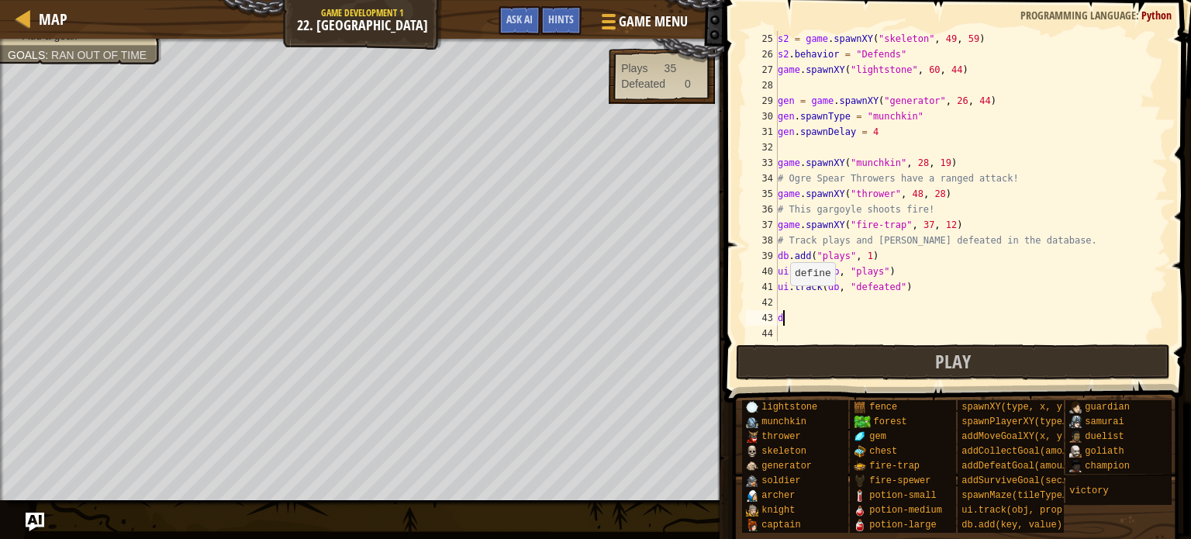
scroll to position [372, 0]
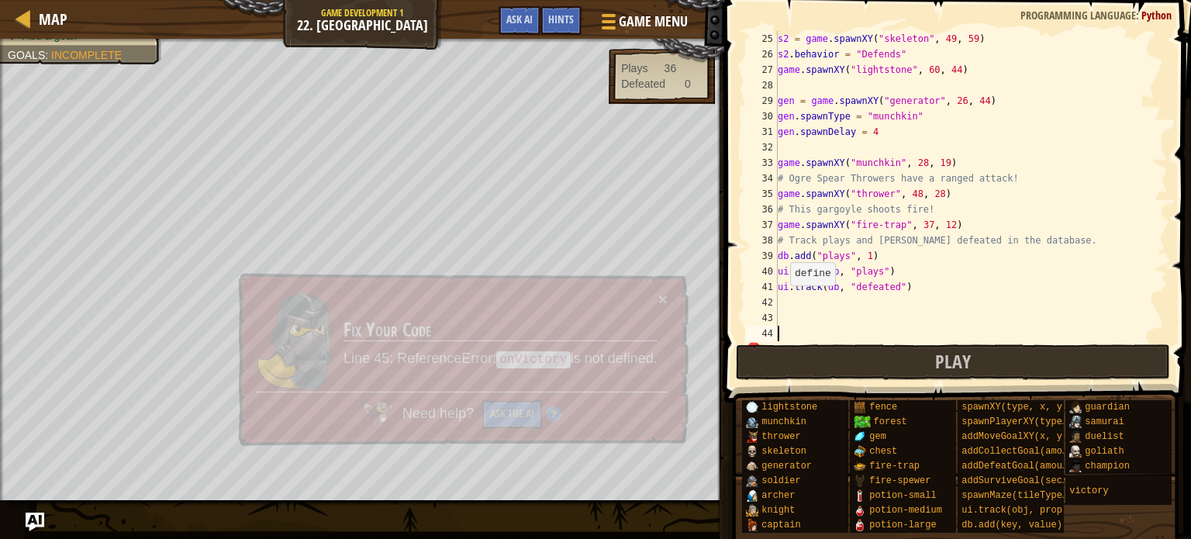
type textarea "game.on("victory", onVictory)"
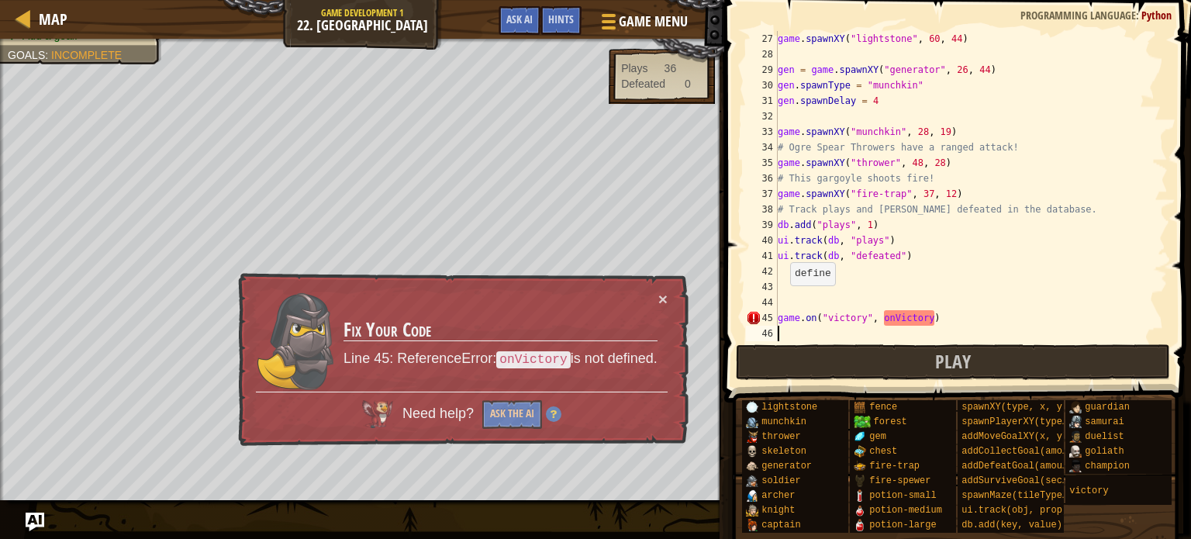
scroll to position [403, 0]
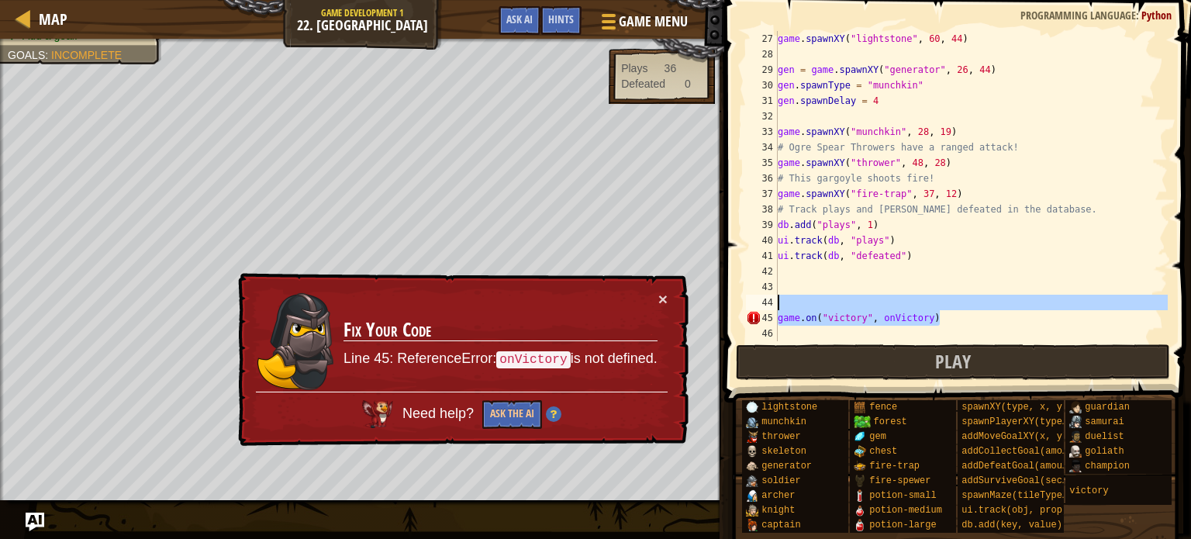
drag, startPoint x: 955, startPoint y: 320, endPoint x: 774, endPoint y: 308, distance: 181.0
click at [774, 308] on div "27 28 29 30 31 32 33 34 35 36 37 38 39 40 41 42 43 44 45 46 game . spawnXY ( "l…" at bounding box center [955, 186] width 425 height 310
type textarea "game.on("victory", onVictory)"
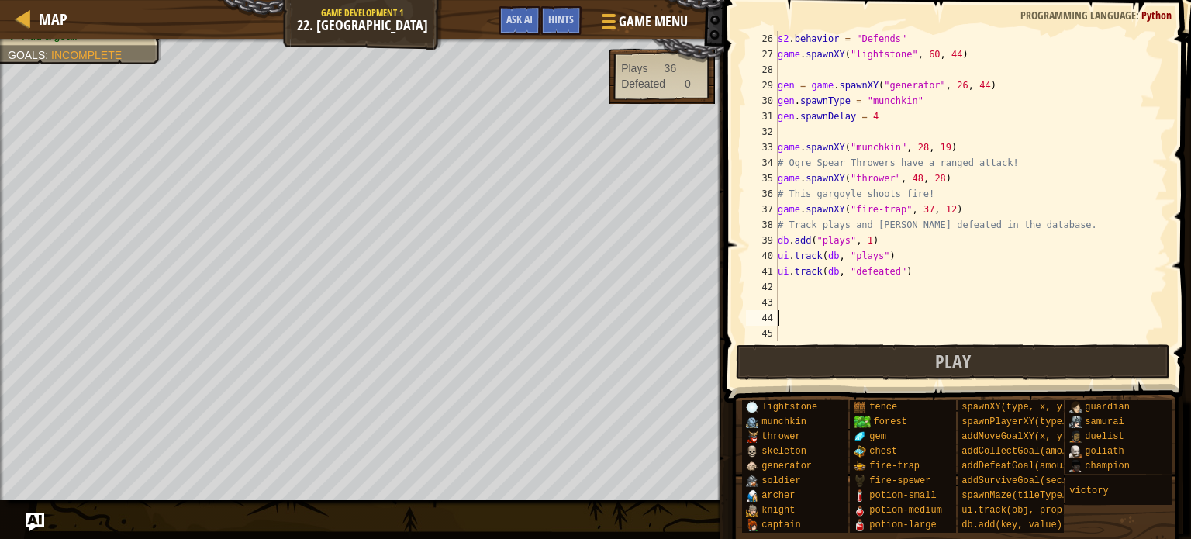
scroll to position [388, 0]
click at [784, 348] on button "Play" at bounding box center [953, 362] width 435 height 36
